Goal: Contribute content: Add original content to the website for others to see

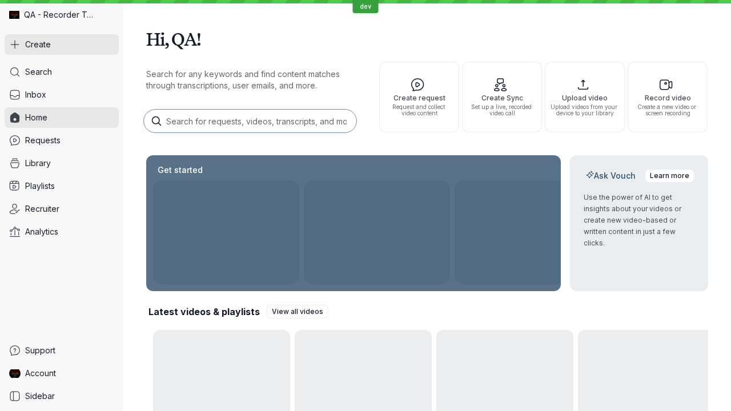
click at [62, 45] on button "Create" at bounding box center [62, 44] width 114 height 21
